Goal: Task Accomplishment & Management: Understand process/instructions

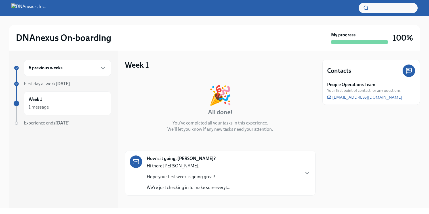
click at [200, 170] on div "Hi there [PERSON_NAME], Hope your first week is going great! We're just checkin…" at bounding box center [189, 177] width 84 height 28
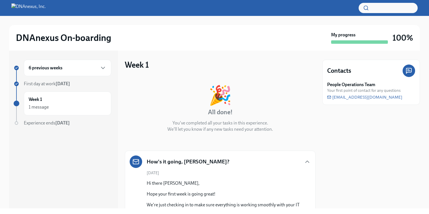
scroll to position [52, 0]
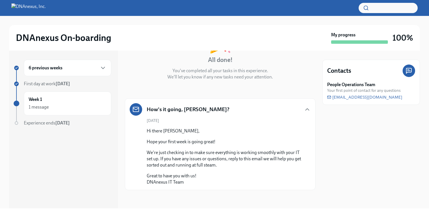
click at [106, 76] on div "6 previous weeks" at bounding box center [67, 68] width 87 height 16
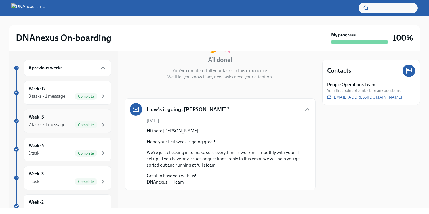
click at [83, 121] on div "Week -5 2 tasks • 1 message Complete" at bounding box center [68, 121] width 78 height 14
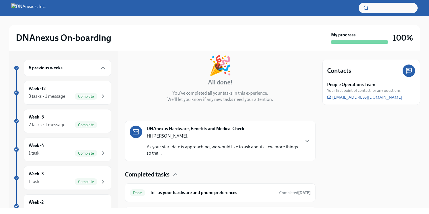
scroll to position [31, 0]
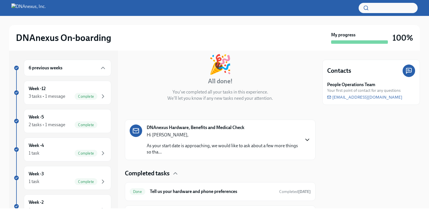
click at [304, 138] on icon "button" at bounding box center [307, 139] width 7 height 7
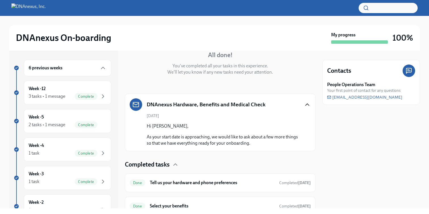
scroll to position [82, 0]
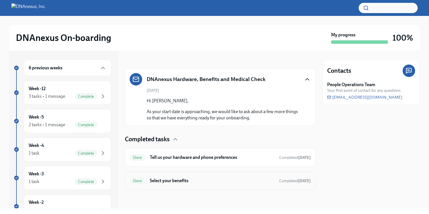
click at [227, 183] on h6 "Select your benefits" at bounding box center [212, 180] width 125 height 6
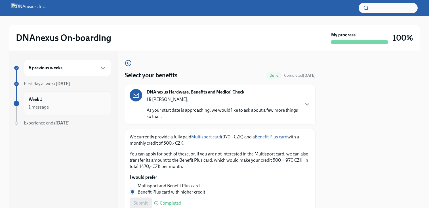
click at [58, 108] on div "1 message" at bounding box center [68, 107] width 78 height 7
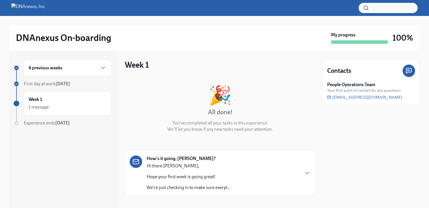
scroll to position [5, 0]
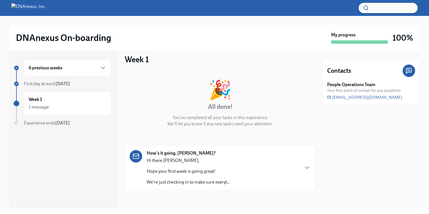
click at [293, 155] on div "How's it going, [PERSON_NAME]? Hi there [PERSON_NAME], Hope your first week is …" at bounding box center [220, 167] width 181 height 35
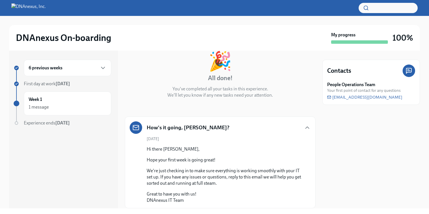
scroll to position [52, 0]
